Goal: Task Accomplishment & Management: Use online tool/utility

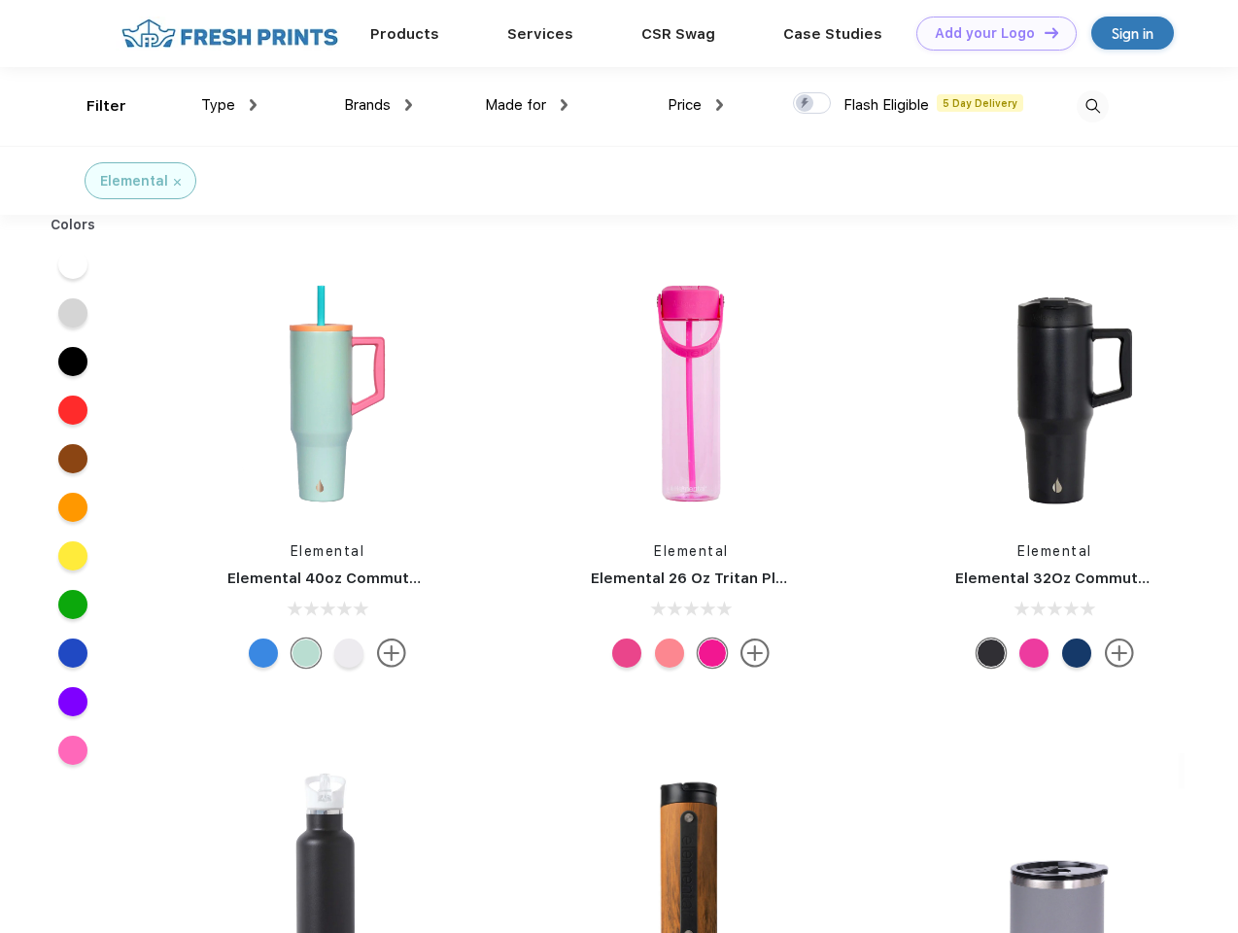
scroll to position [1, 0]
click at [989, 33] on link "Add your Logo Design Tool" at bounding box center [996, 34] width 160 height 34
click at [0, 0] on div "Design Tool" at bounding box center [0, 0] width 0 height 0
click at [1043, 32] on link "Add your Logo Design Tool" at bounding box center [996, 34] width 160 height 34
click at [93, 106] on div "Filter" at bounding box center [106, 106] width 40 height 22
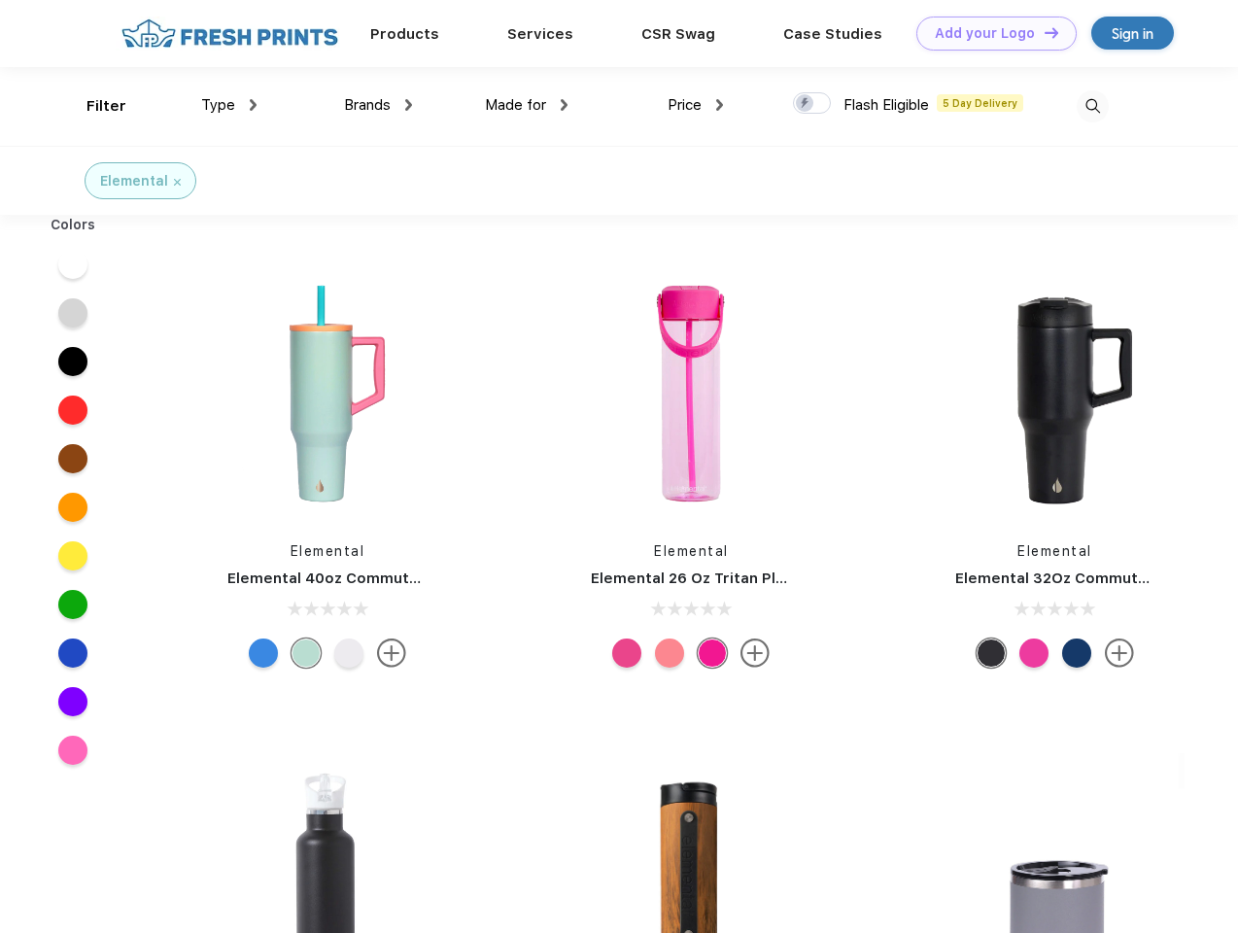
click at [229, 105] on span "Type" at bounding box center [218, 104] width 34 height 17
click at [378, 105] on span "Brands" at bounding box center [367, 104] width 47 height 17
click at [527, 105] on span "Made for" at bounding box center [515, 104] width 61 height 17
click at [696, 105] on span "Price" at bounding box center [685, 104] width 34 height 17
click at [812, 104] on div at bounding box center [812, 102] width 38 height 21
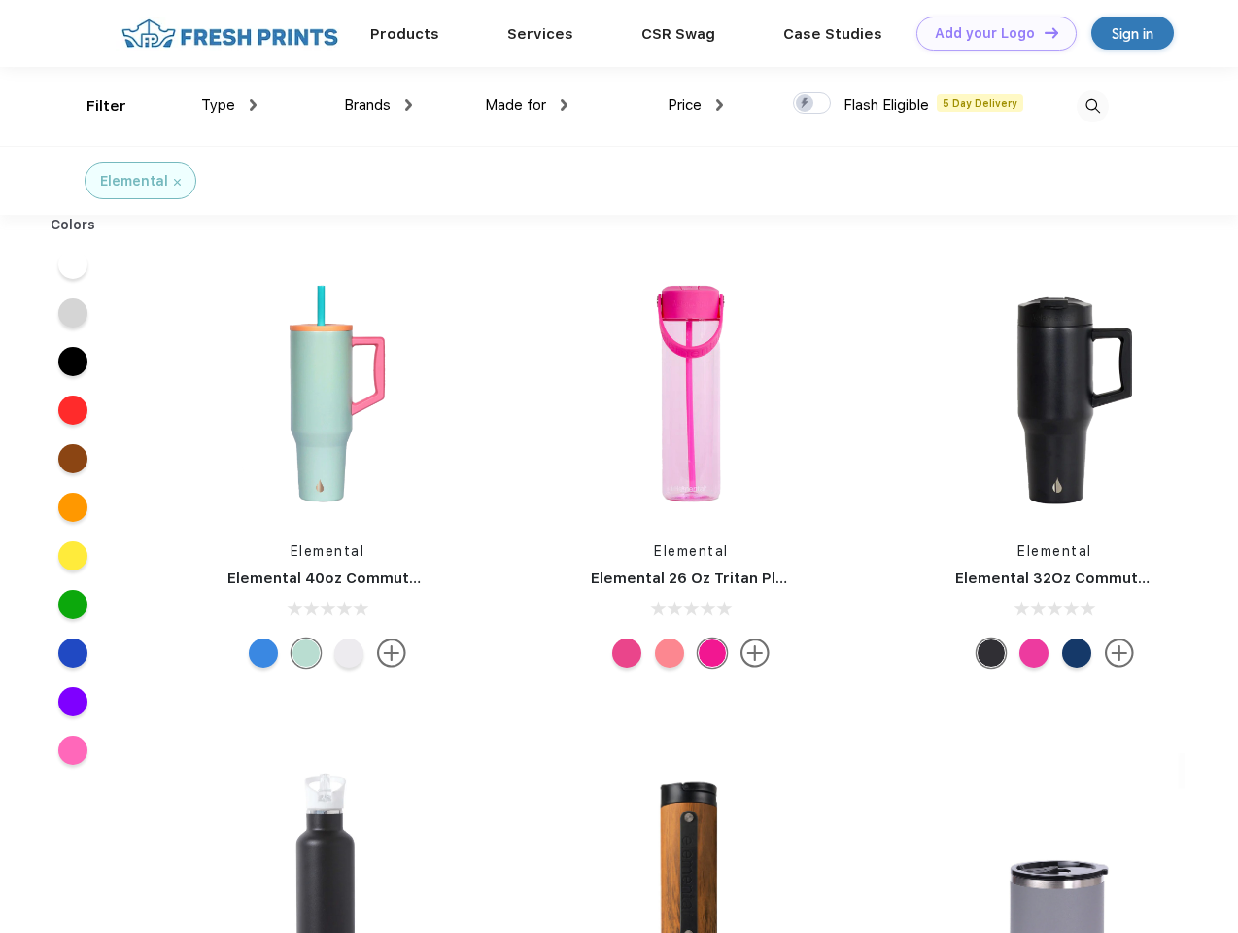
click at [806, 104] on input "checkbox" at bounding box center [799, 97] width 13 height 13
click at [1092, 106] on img at bounding box center [1093, 106] width 32 height 32
